Goal: Transaction & Acquisition: Obtain resource

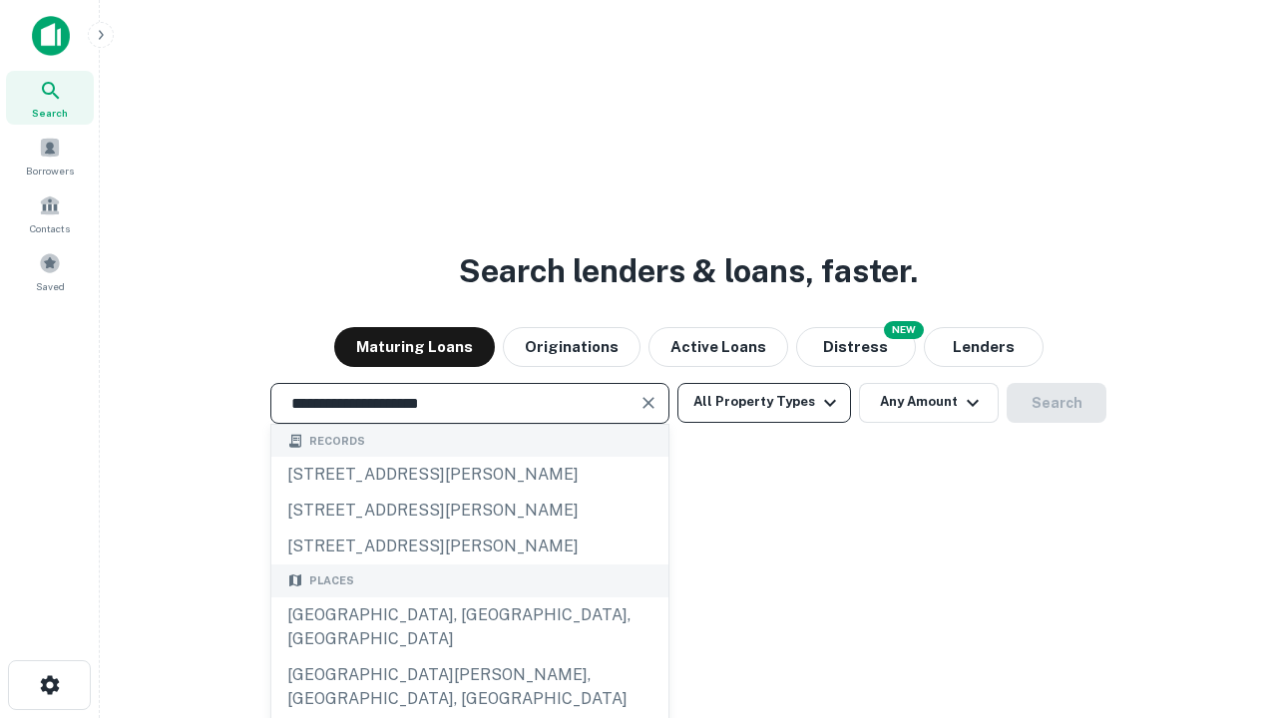
type input "**********"
click at [764, 402] on button "All Property Types" at bounding box center [765, 403] width 174 height 40
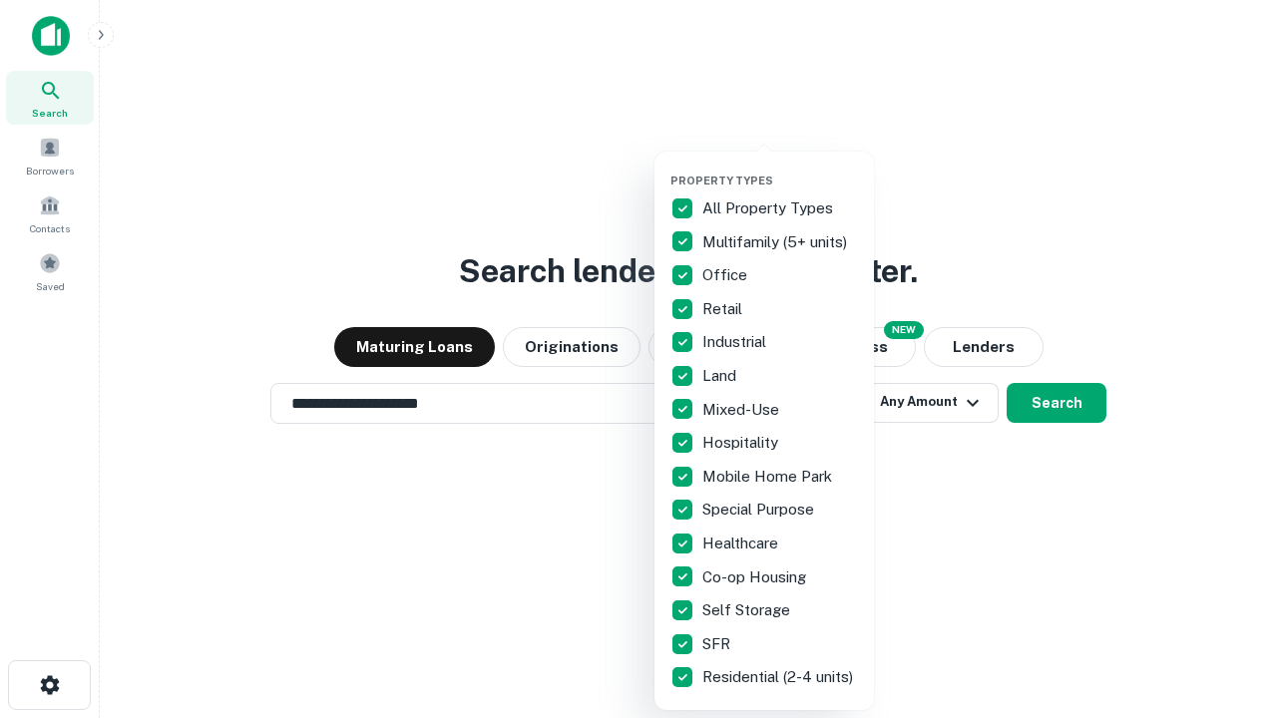
click at [780, 168] on button "button" at bounding box center [781, 168] width 220 height 1
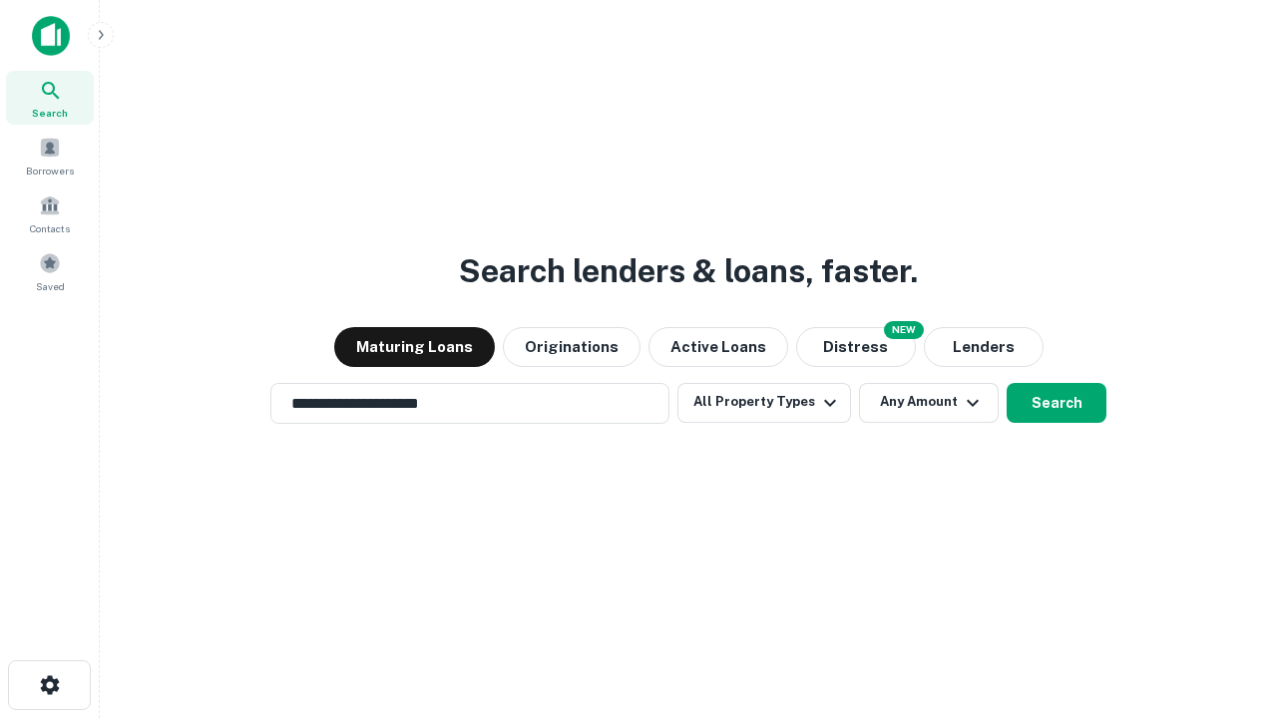
scroll to position [31, 0]
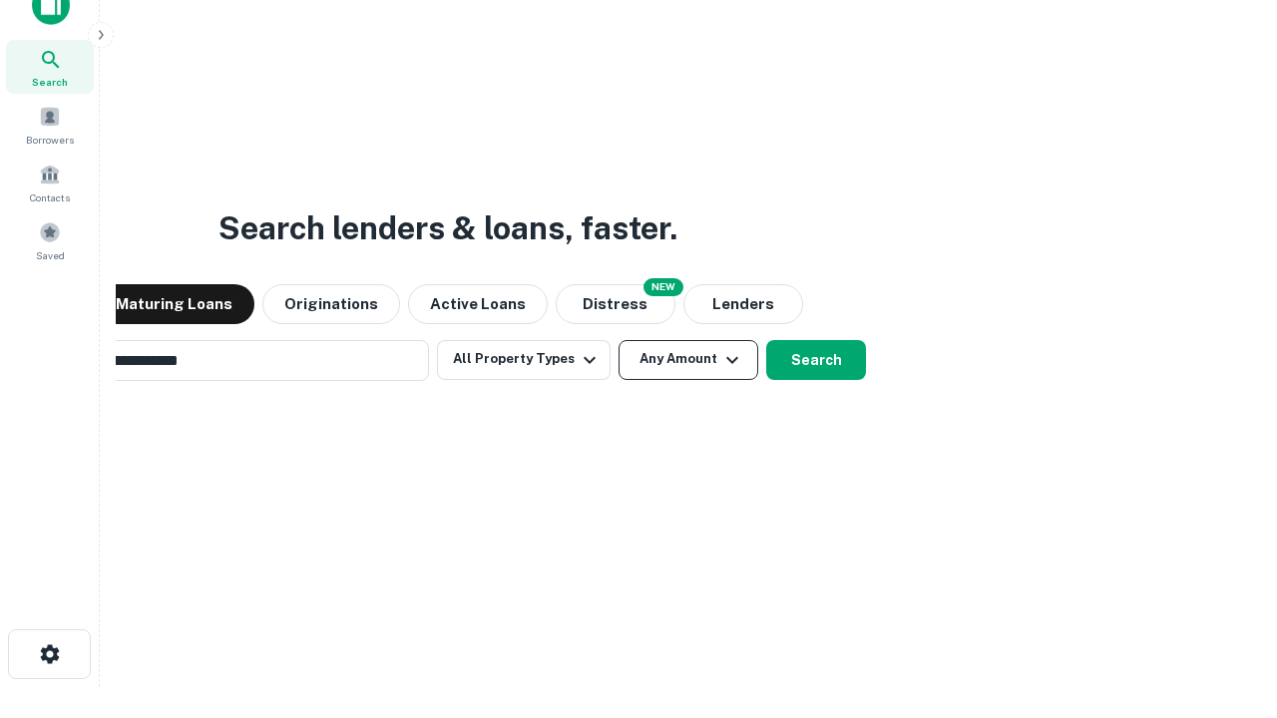
click at [619, 340] on button "Any Amount" at bounding box center [689, 360] width 140 height 40
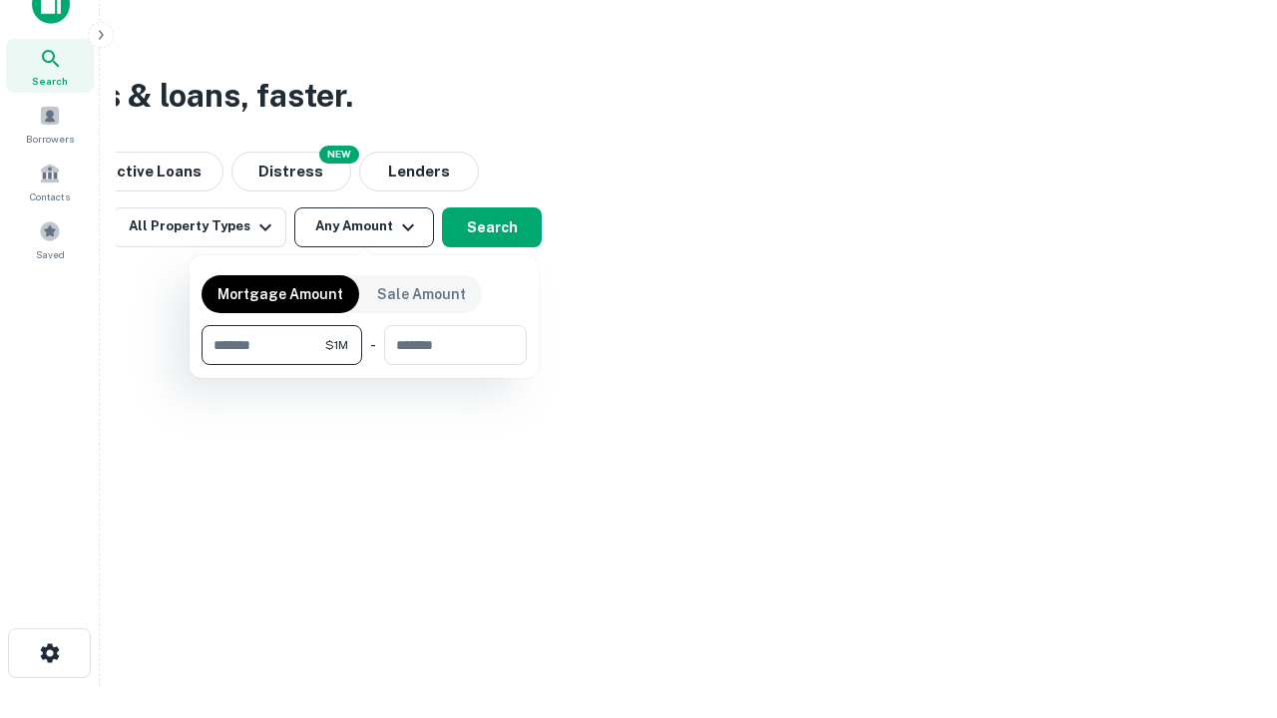
type input "*******"
click at [364, 365] on button "button" at bounding box center [364, 365] width 325 height 1
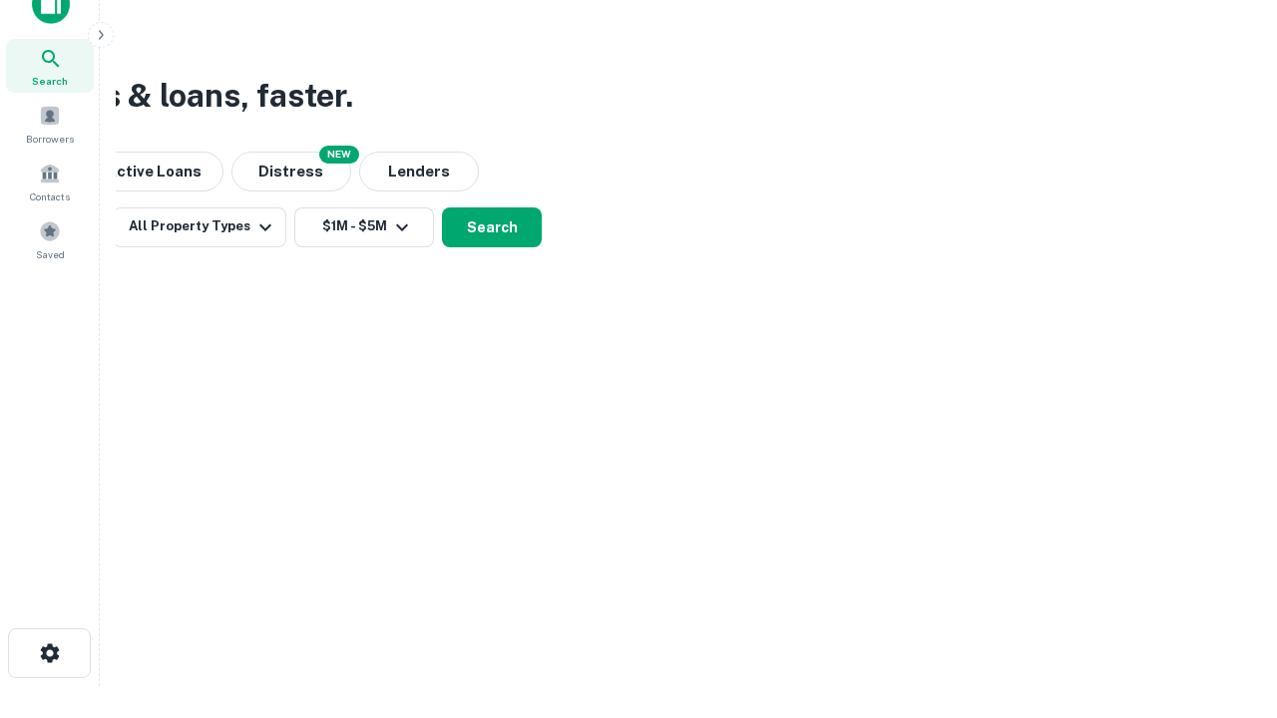
scroll to position [31, 0]
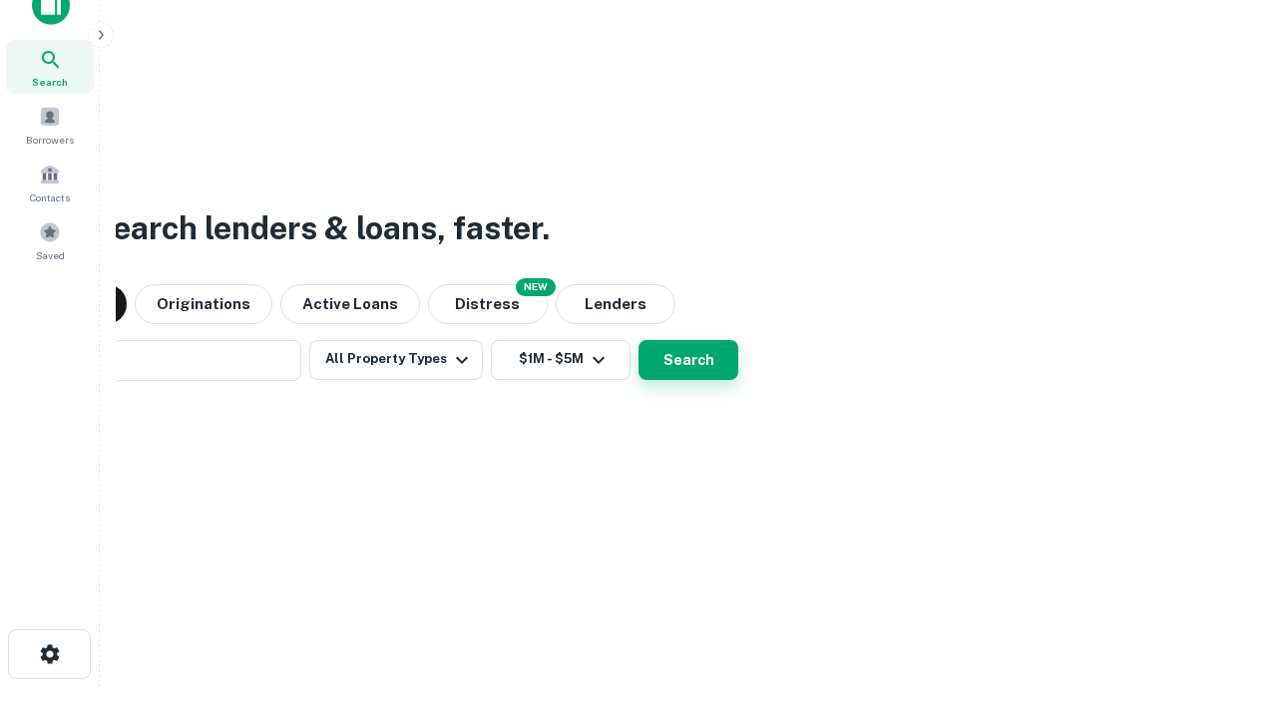
click at [639, 340] on button "Search" at bounding box center [689, 360] width 100 height 40
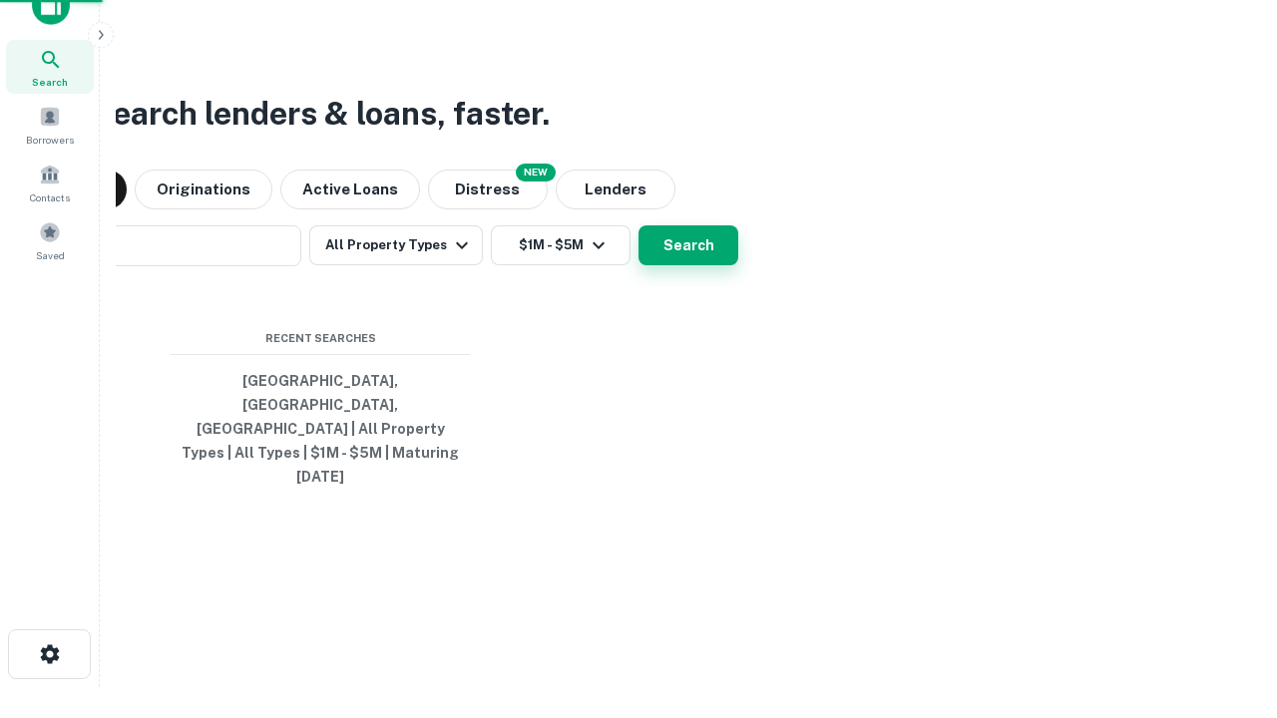
scroll to position [32, 0]
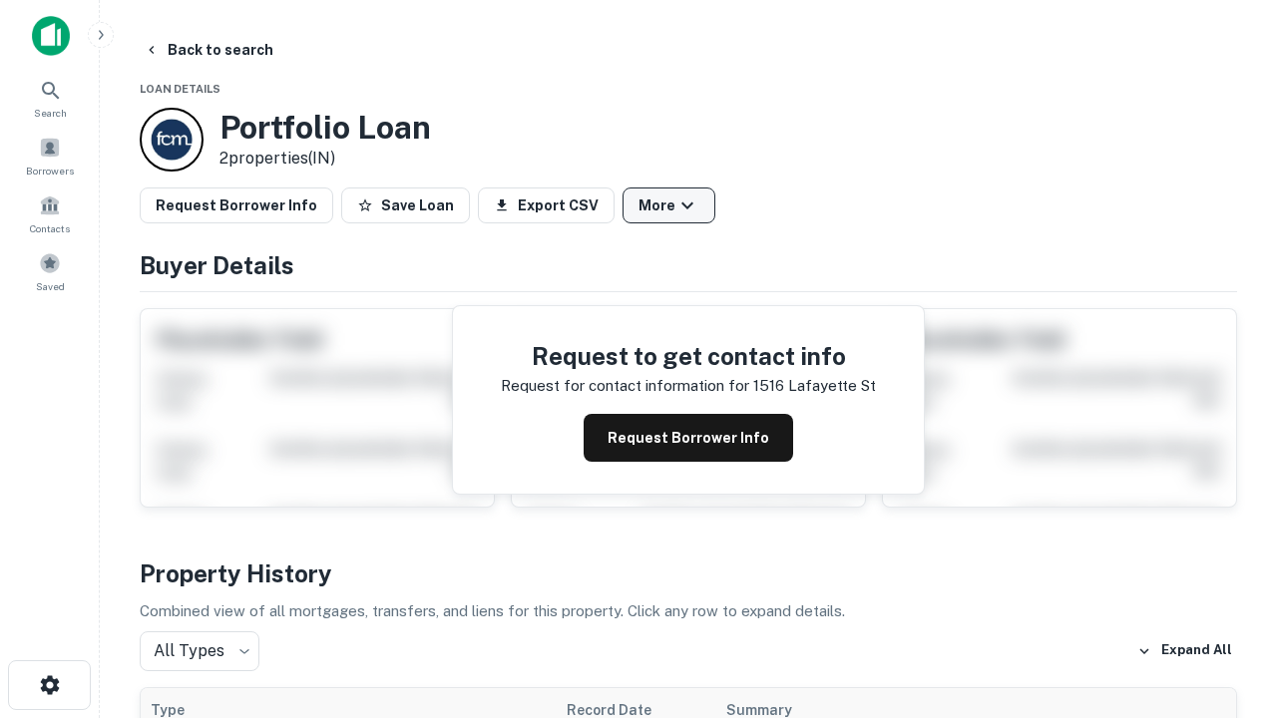
click at [669, 206] on button "More" at bounding box center [669, 206] width 93 height 36
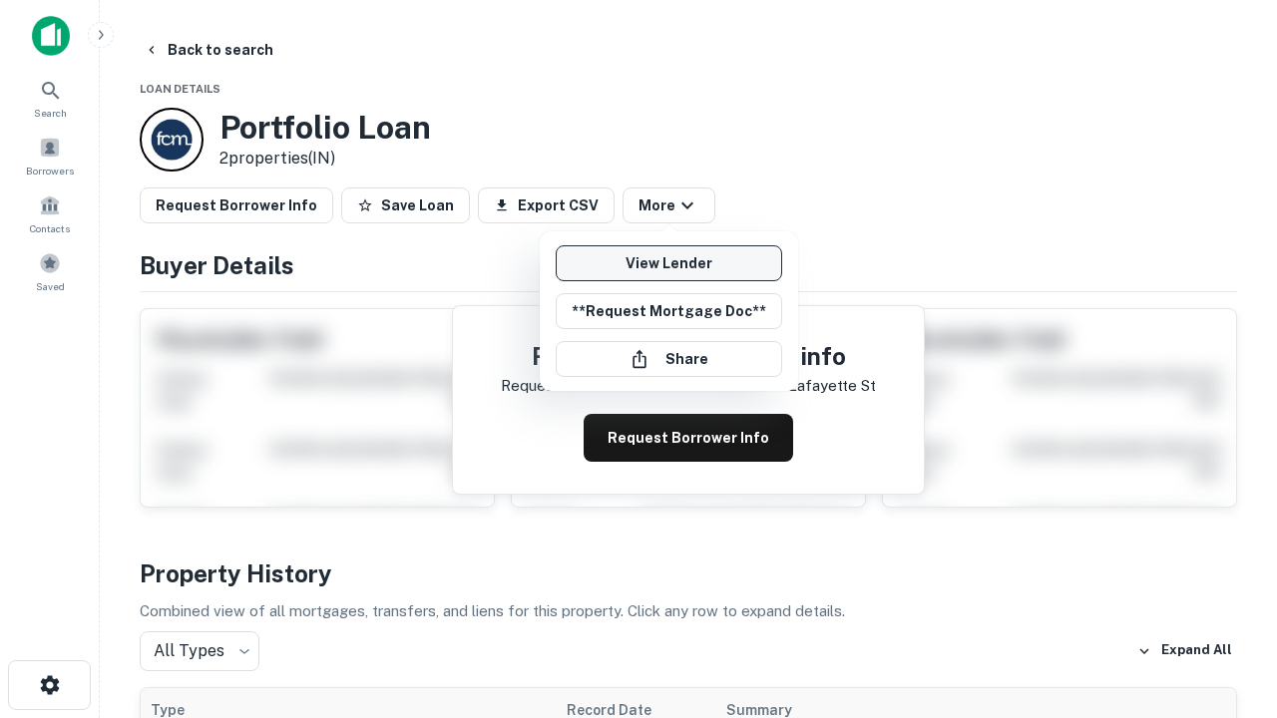
click at [669, 263] on link "View Lender" at bounding box center [669, 263] width 227 height 36
